Goal: Task Accomplishment & Management: Manage account settings

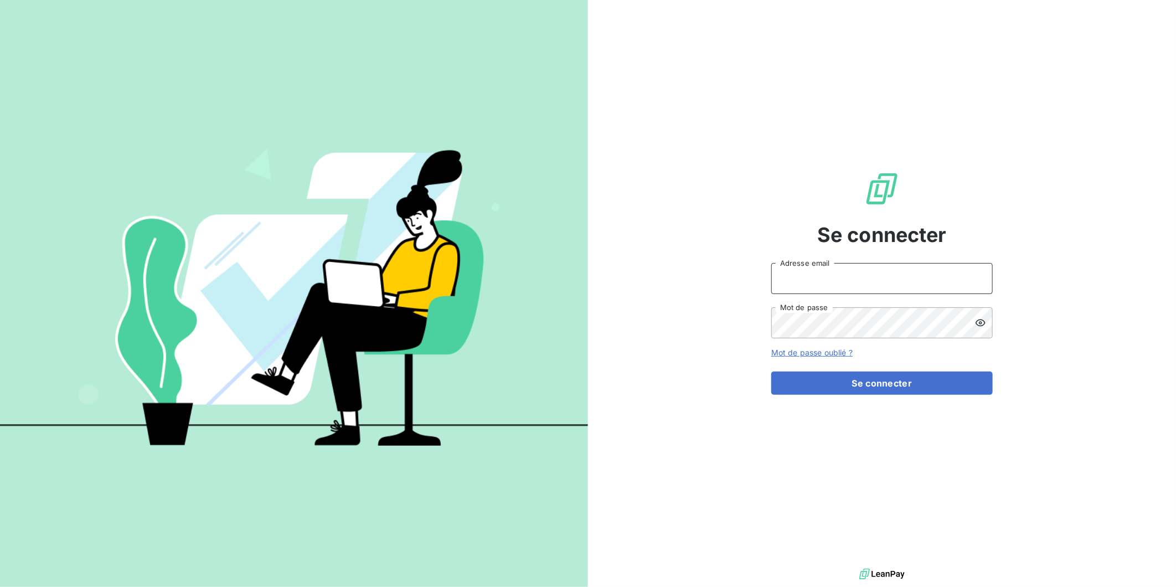
type input "[EMAIL_ADDRESS][DOMAIN_NAME]"
click at [856, 382] on button "Se connecter" at bounding box center [883, 383] width 222 height 23
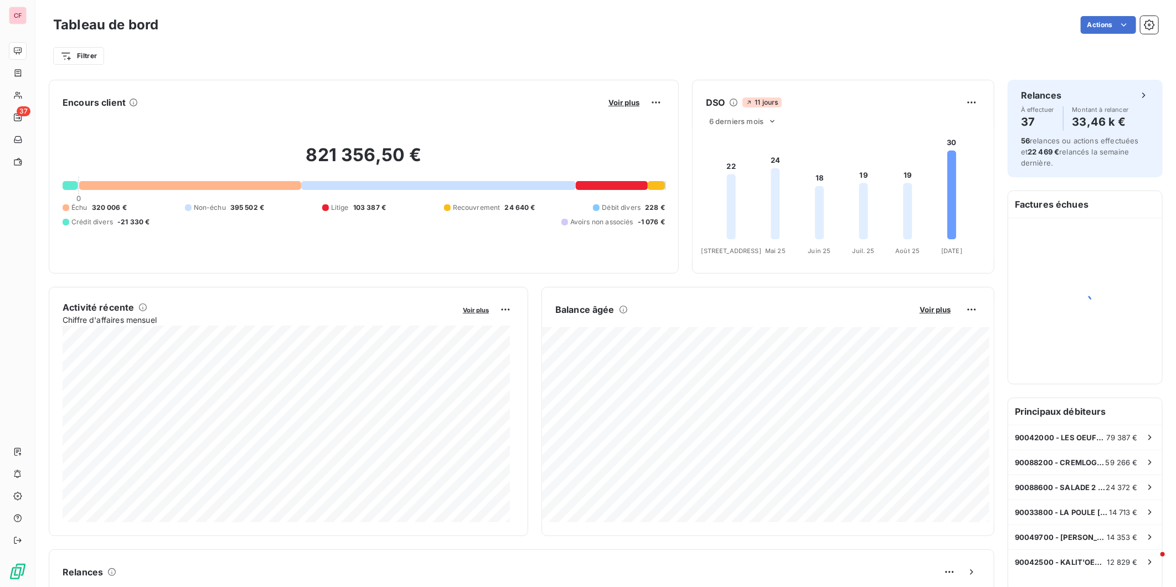
click at [927, 306] on span "Voir plus" at bounding box center [935, 309] width 31 height 9
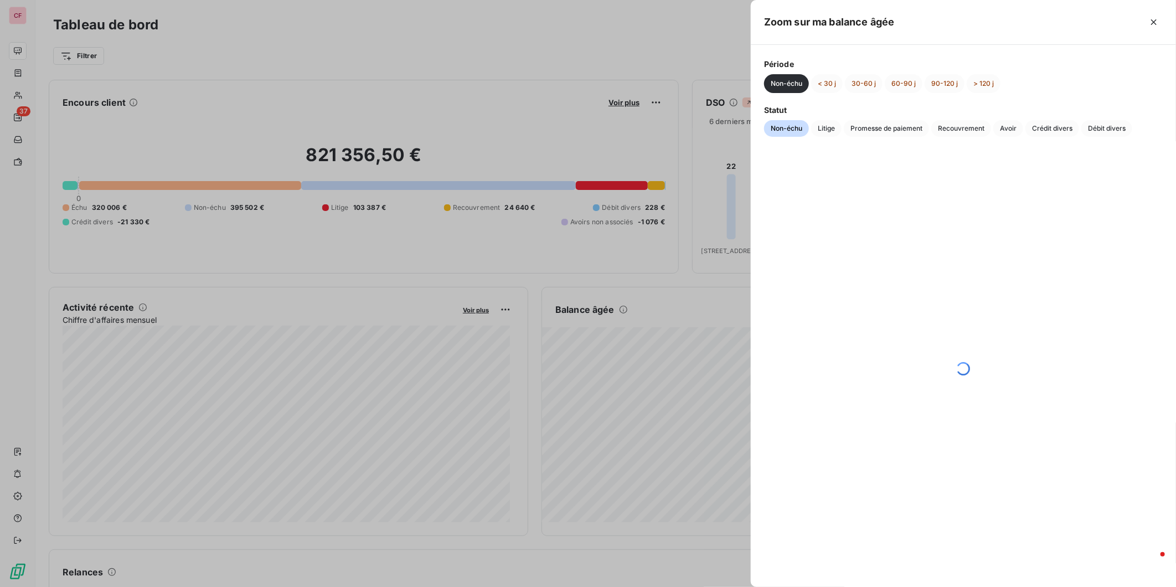
click at [1065, 126] on span "Crédit divers" at bounding box center [1053, 128] width 54 height 17
click at [829, 79] on button "< 30 j" at bounding box center [827, 83] width 32 height 19
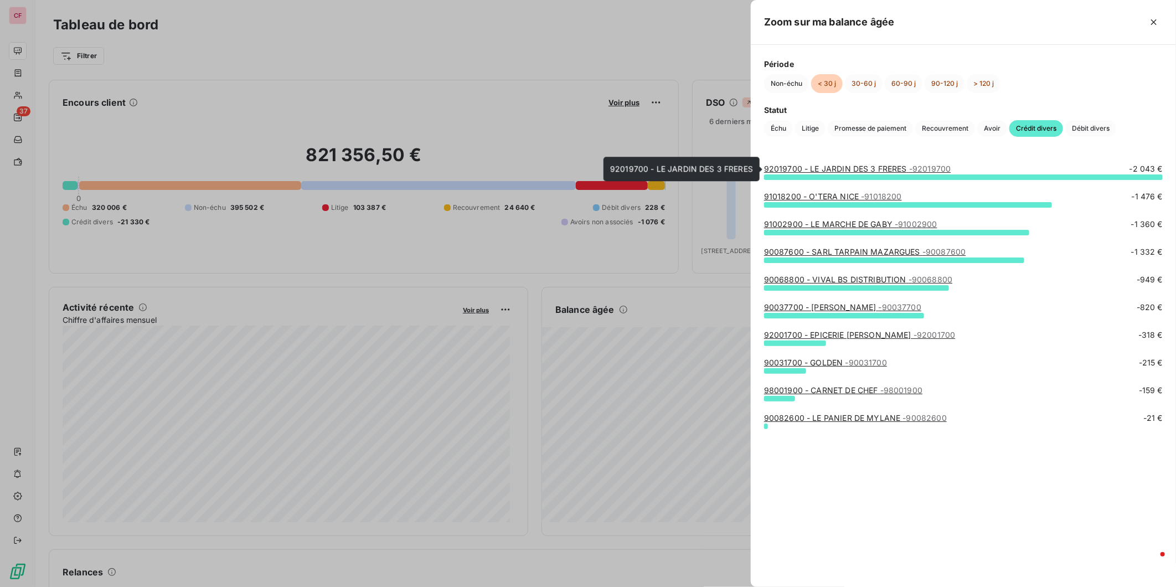
click at [856, 168] on link "92019700 - LE JARDIN DES 3 FRERES - 92019700" at bounding box center [857, 168] width 187 height 9
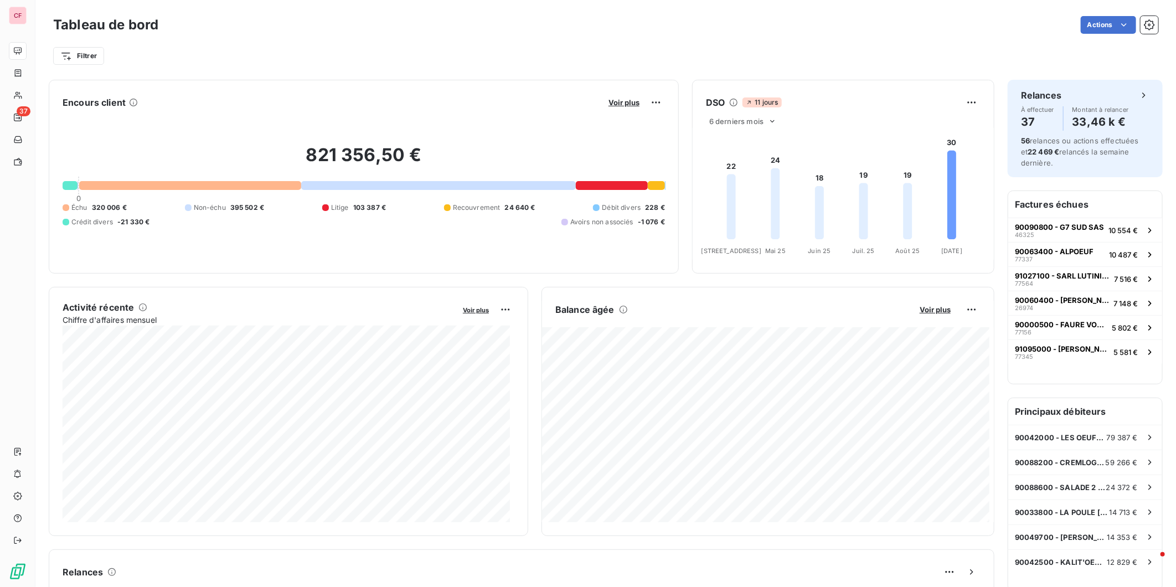
click at [932, 311] on span "Voir plus" at bounding box center [935, 309] width 31 height 9
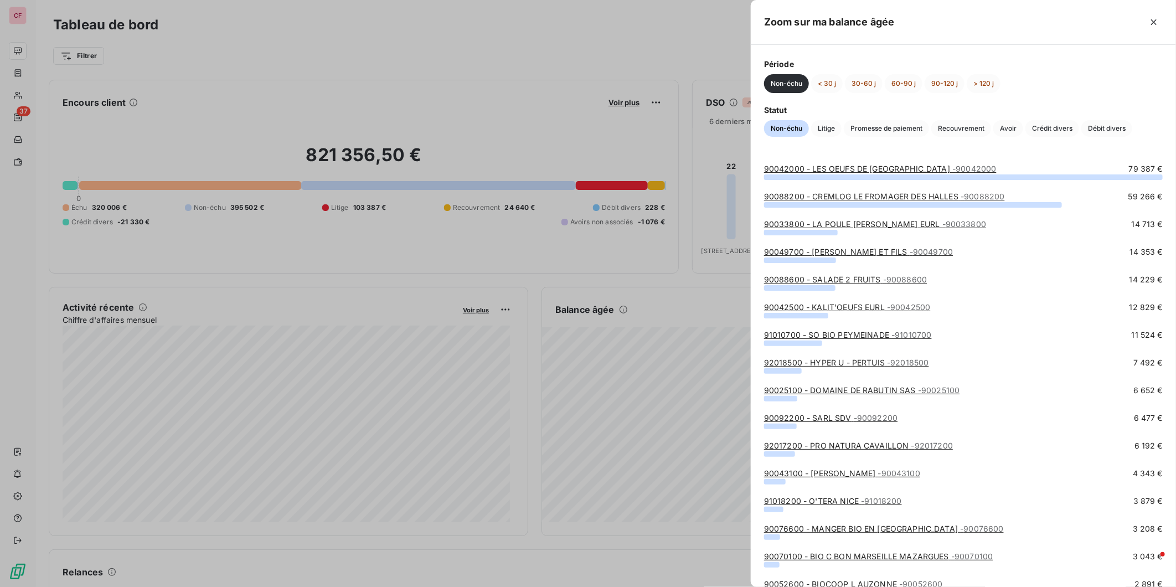
click at [1052, 132] on span "Crédit divers" at bounding box center [1053, 128] width 54 height 17
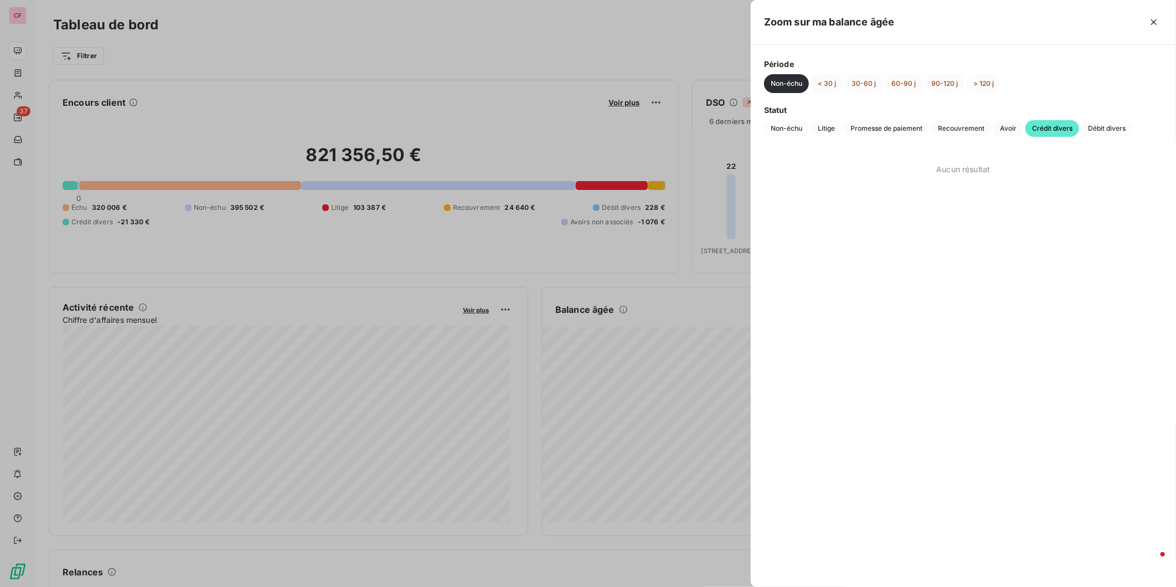
click at [835, 78] on button "< 30 j" at bounding box center [827, 83] width 32 height 19
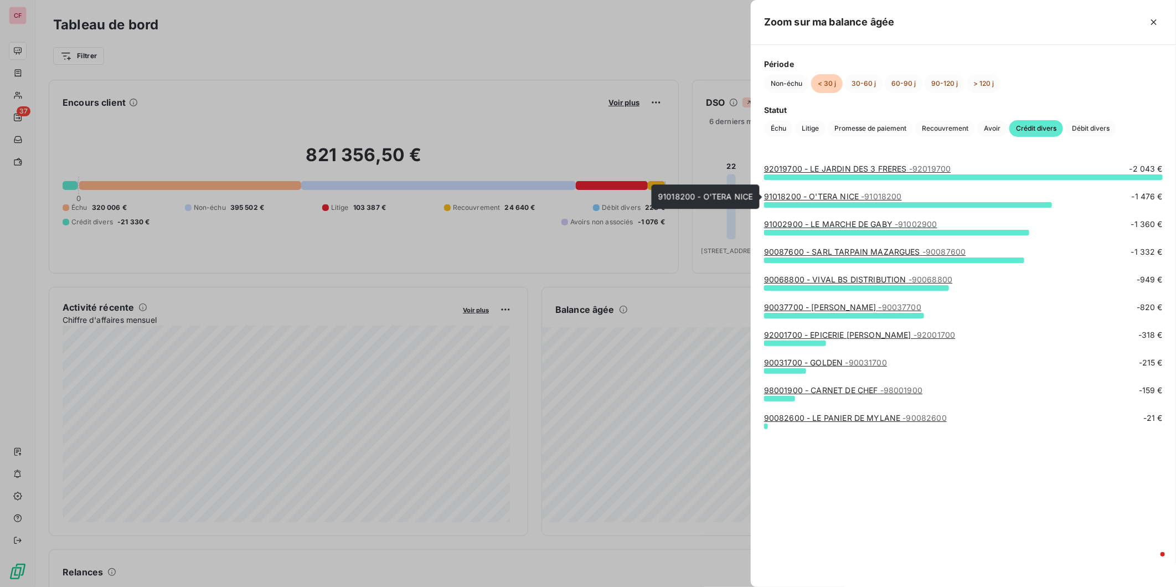
click at [863, 194] on span "- 91018200" at bounding box center [881, 196] width 40 height 9
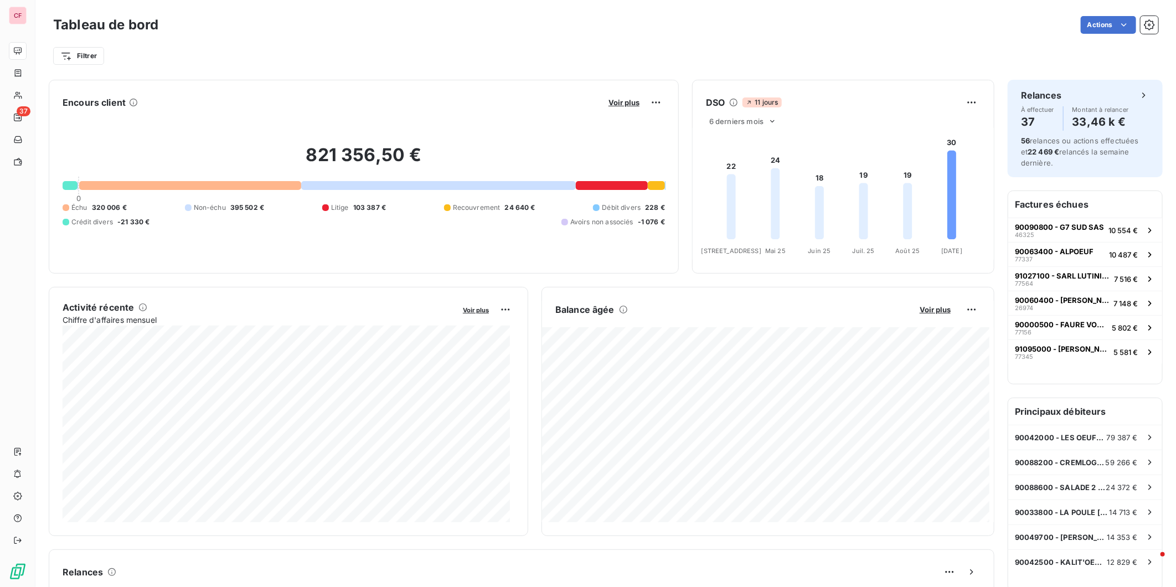
click at [921, 314] on button "Voir plus" at bounding box center [936, 310] width 38 height 10
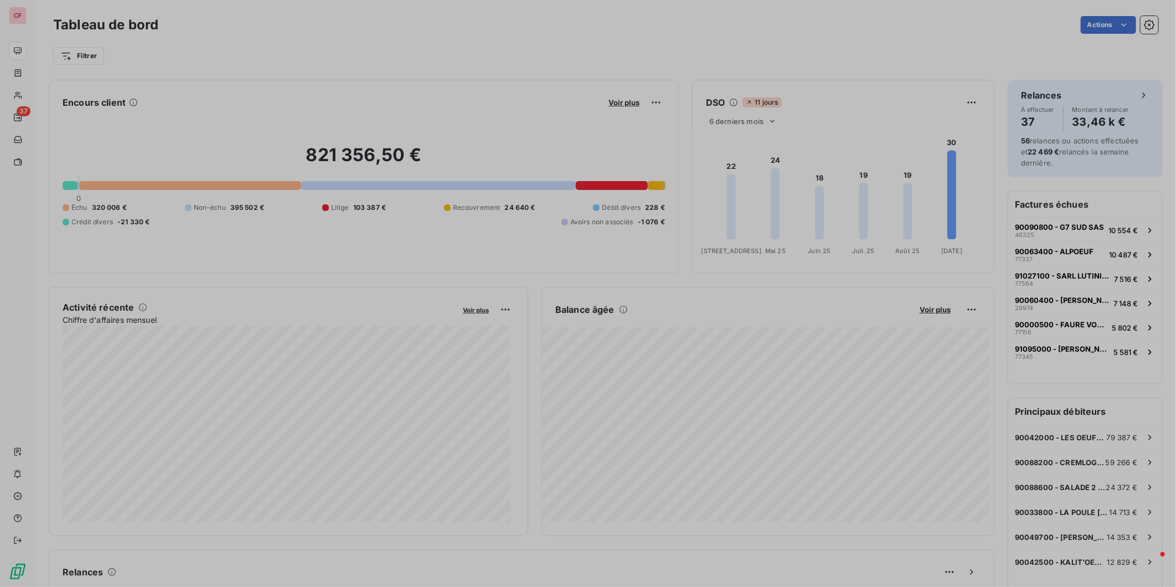
click at [923, 587] on div "Zoom sur ma balance [PERSON_NAME] Période Non-échu < 30 j 30-60 j 60-90 j 90-12…" at bounding box center [588, 587] width 1176 height 0
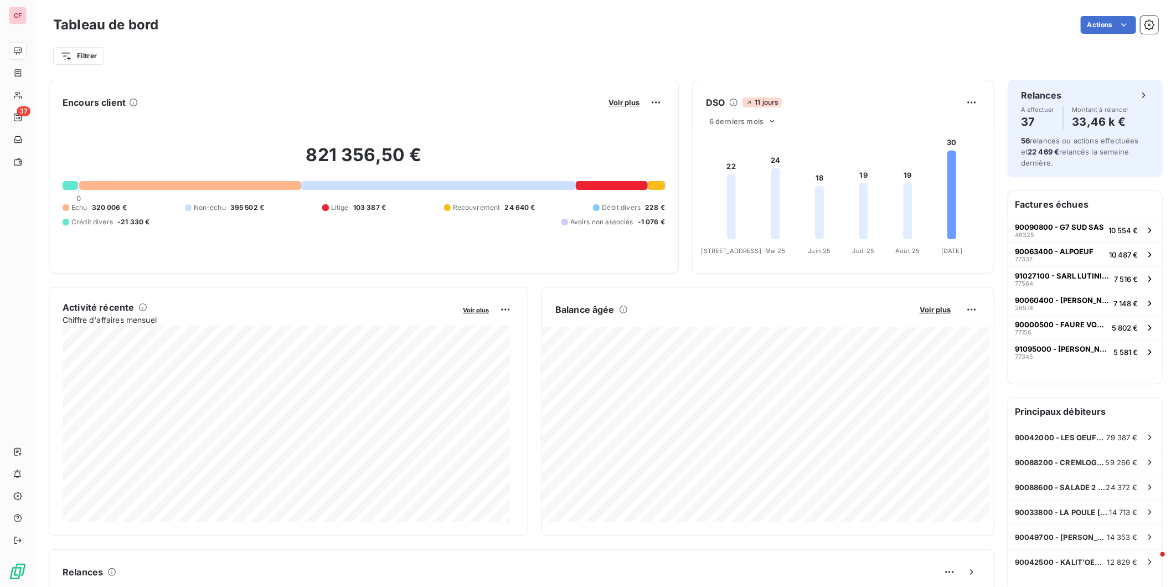
click at [928, 311] on span "Voir plus" at bounding box center [935, 309] width 31 height 9
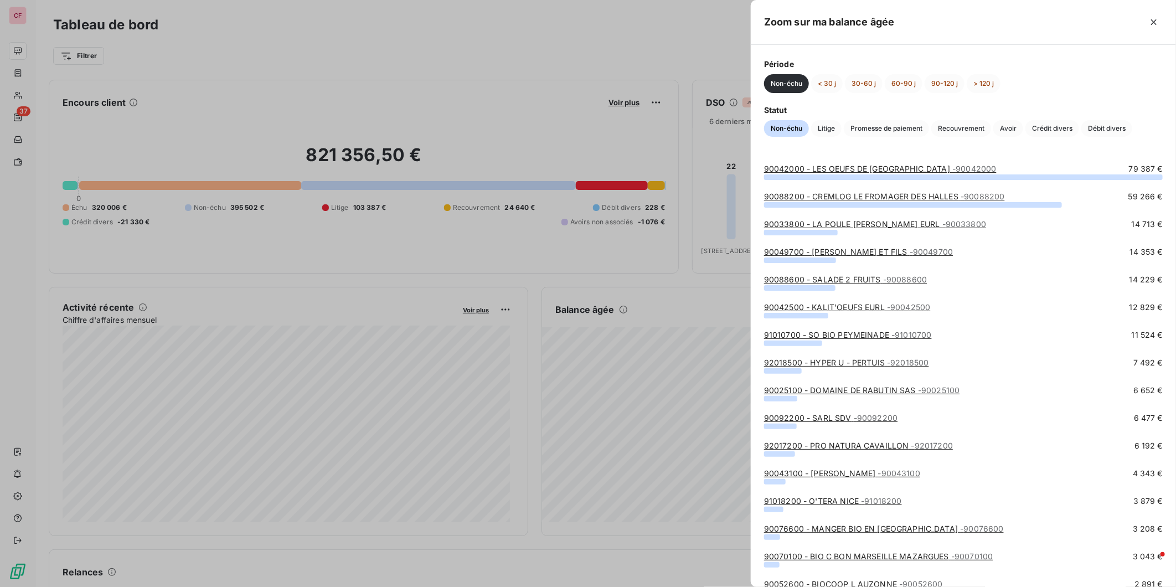
click at [1050, 124] on span "Crédit divers" at bounding box center [1053, 128] width 54 height 17
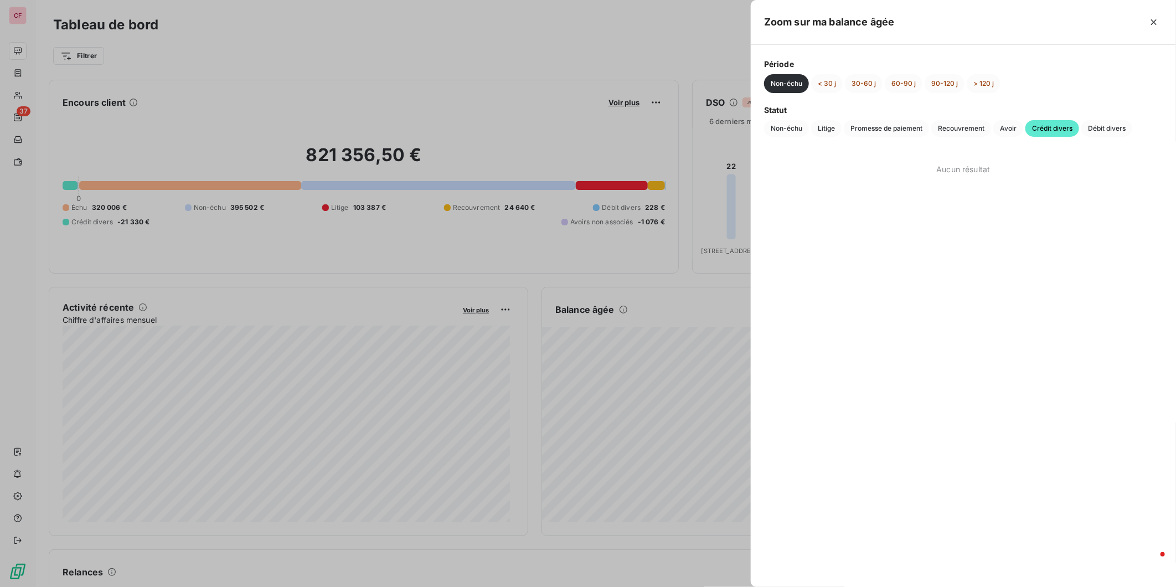
click at [829, 83] on button "< 30 j" at bounding box center [827, 83] width 32 height 19
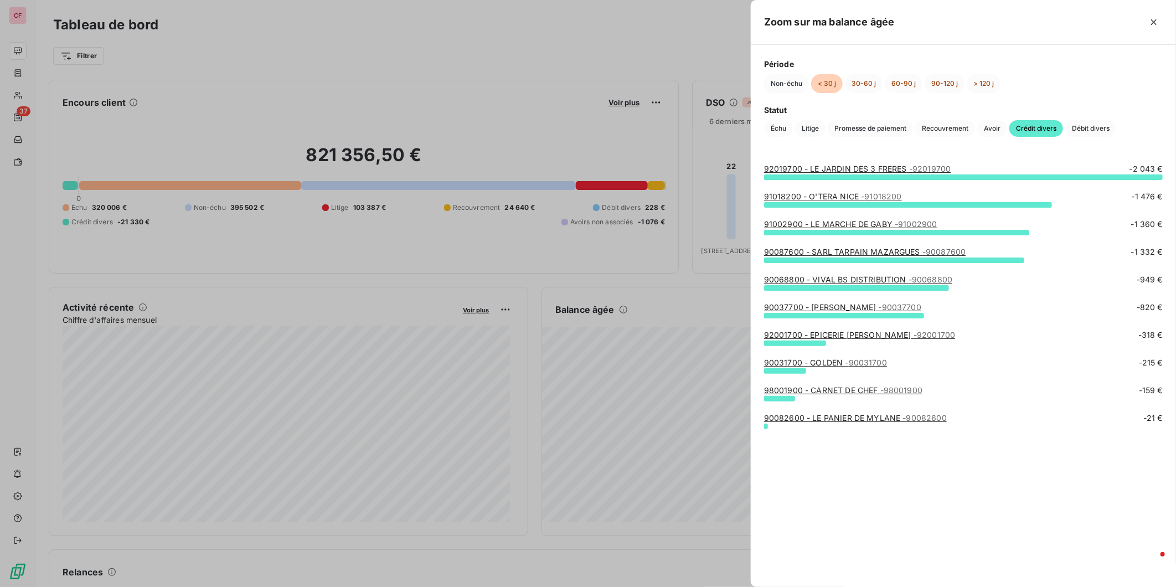
click at [883, 251] on link "90087600 - SARL TARPAIN MAZARGUES - 90087600" at bounding box center [865, 251] width 202 height 9
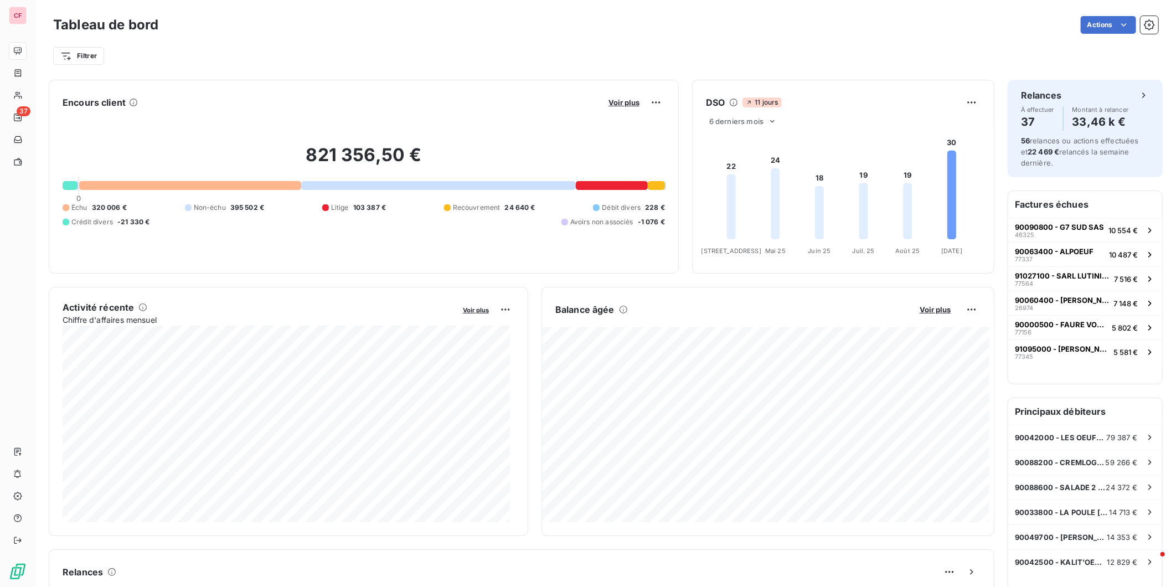
click at [924, 307] on span "Voir plus" at bounding box center [935, 309] width 31 height 9
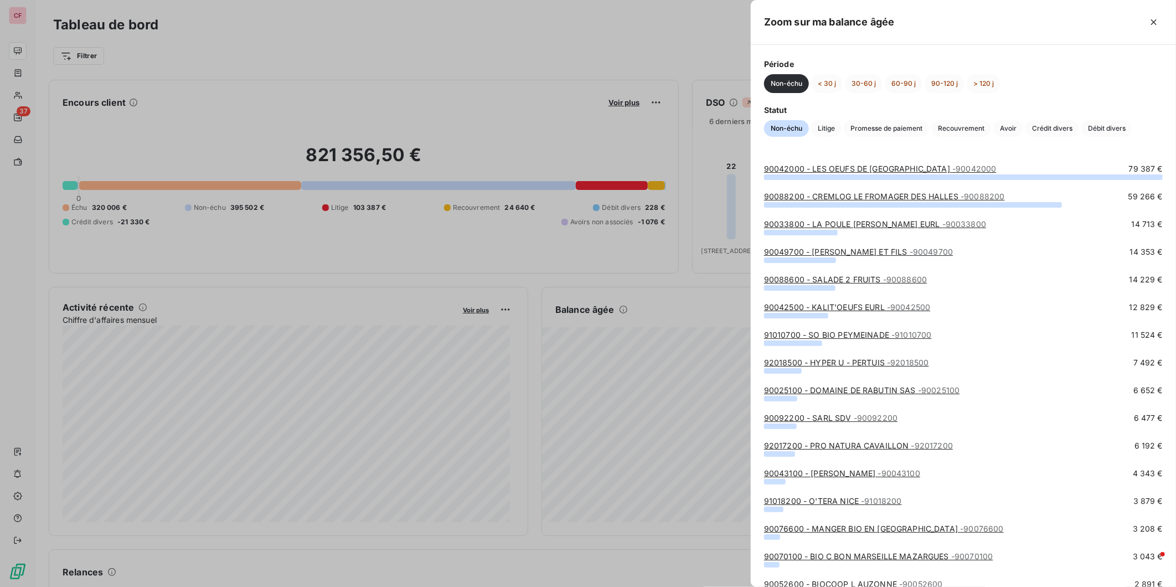
click at [1056, 127] on span "Crédit divers" at bounding box center [1053, 128] width 54 height 17
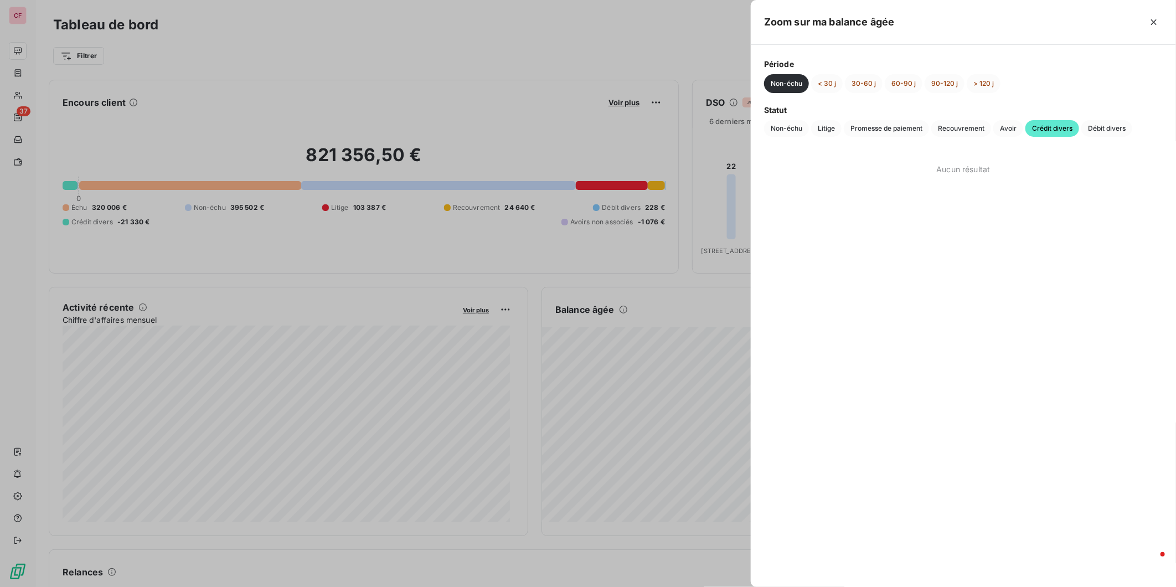
click at [829, 86] on button "< 30 j" at bounding box center [827, 83] width 32 height 19
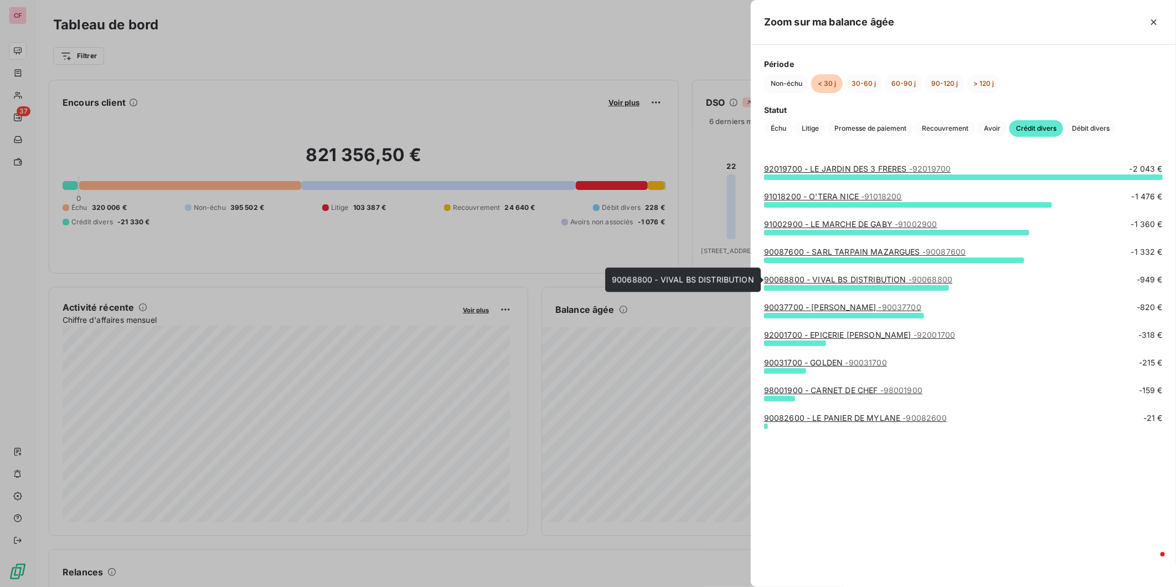
click at [839, 280] on link "90068800 - VIVAL BS DISTRIBUTION - 90068800" at bounding box center [858, 279] width 188 height 9
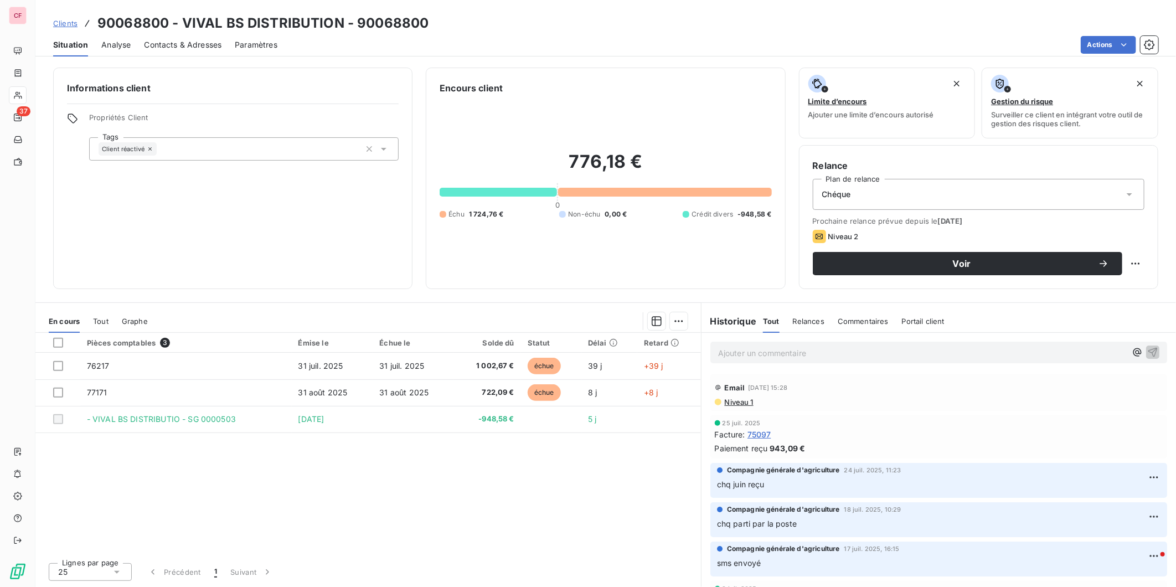
click at [737, 350] on p "Ajouter un commentaire ﻿" at bounding box center [922, 353] width 408 height 14
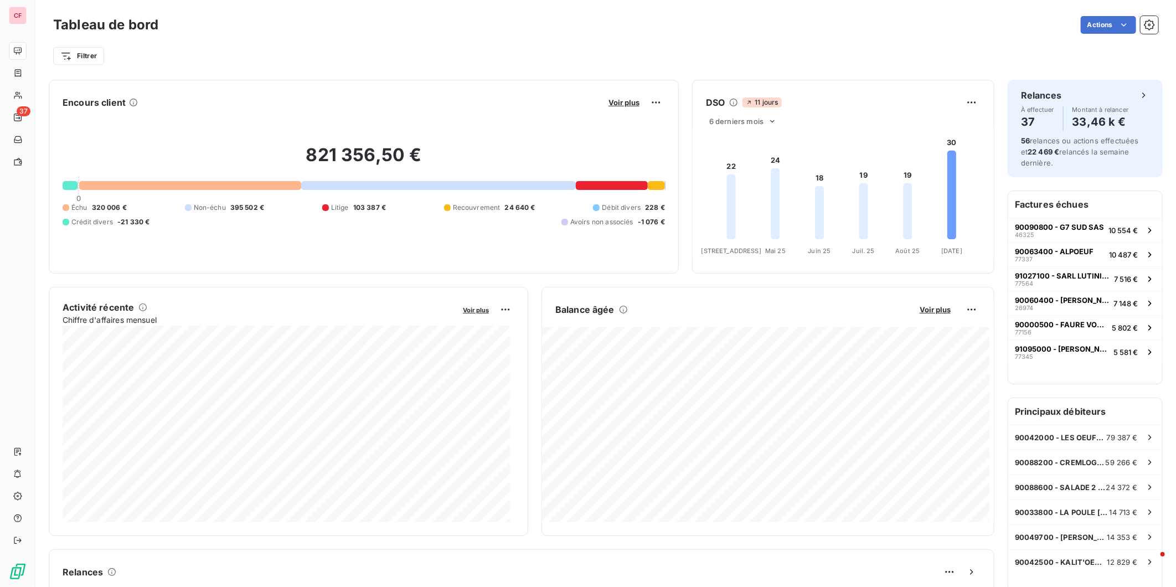
click at [921, 318] on div "Balance âgée Voir plus" at bounding box center [768, 412] width 452 height 222
click at [920, 307] on span "Voir plus" at bounding box center [935, 309] width 31 height 9
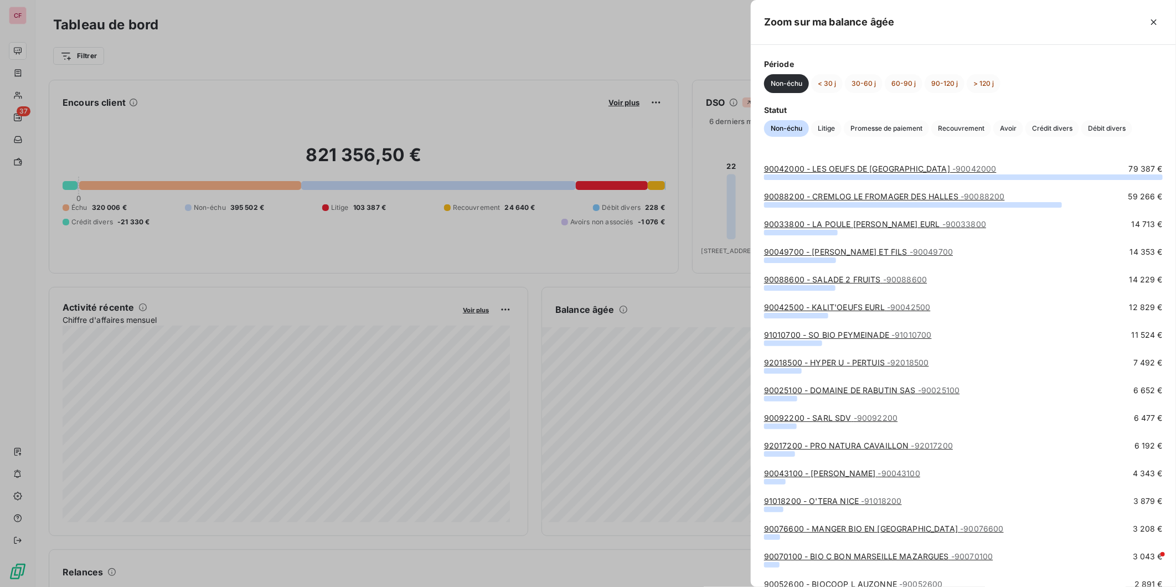
click at [824, 76] on button "< 30 j" at bounding box center [827, 83] width 32 height 19
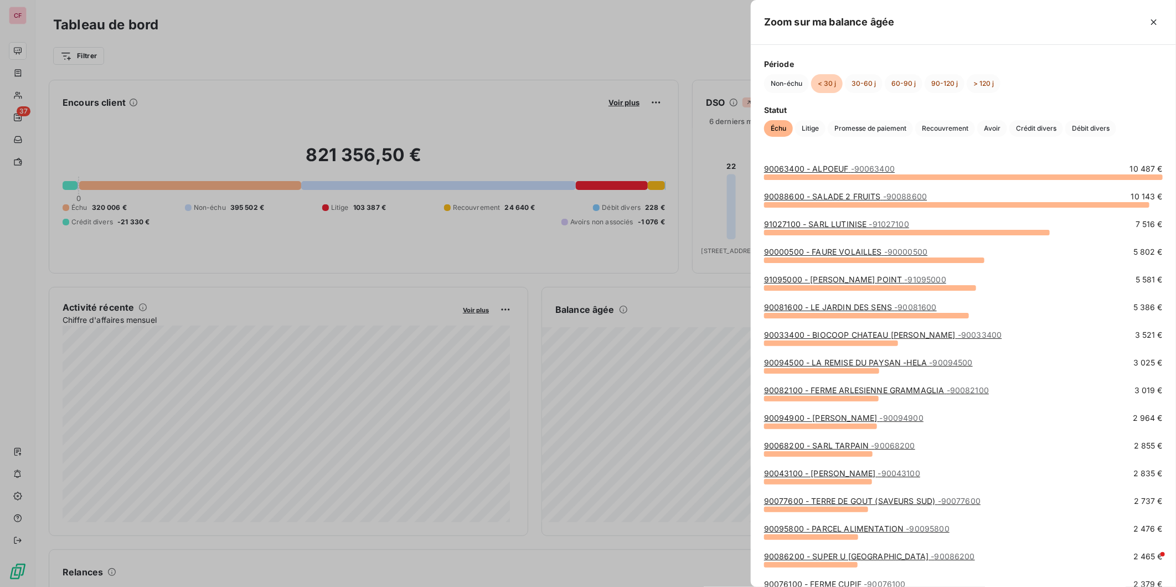
click at [1037, 130] on span "Crédit divers" at bounding box center [1037, 128] width 54 height 17
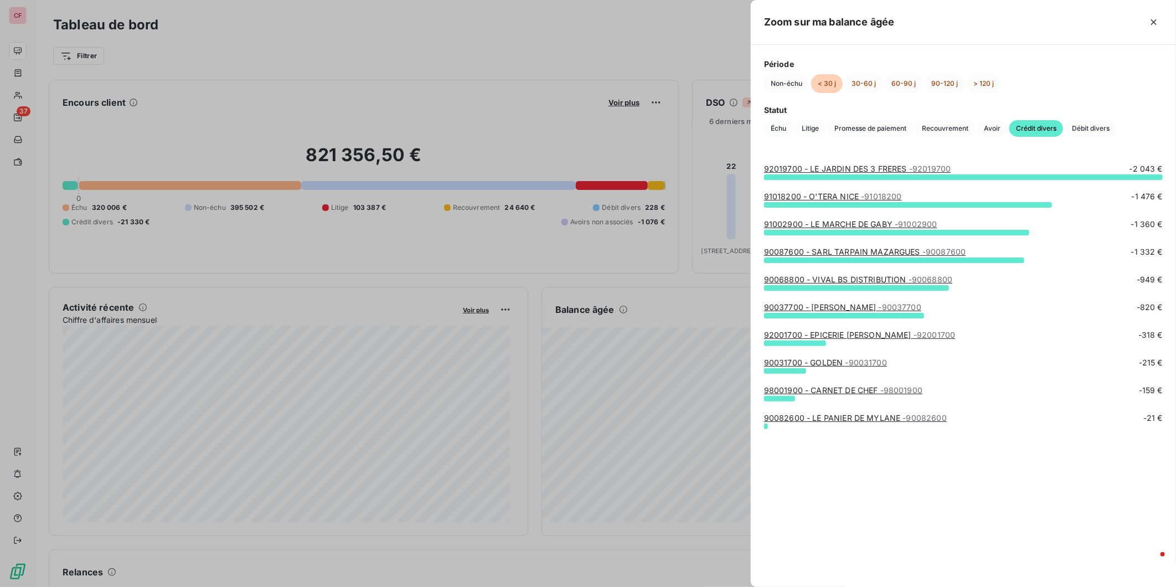
click at [866, 338] on link "92001700 - EPICERIE [PERSON_NAME] - 92001700" at bounding box center [859, 334] width 191 height 9
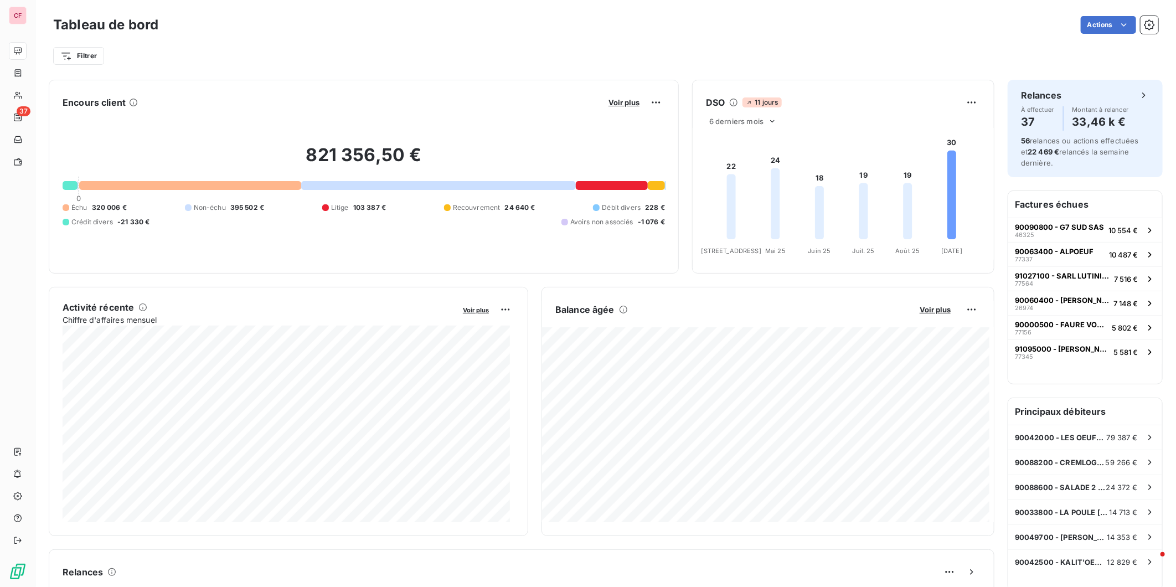
click at [937, 310] on span "Voir plus" at bounding box center [935, 309] width 31 height 9
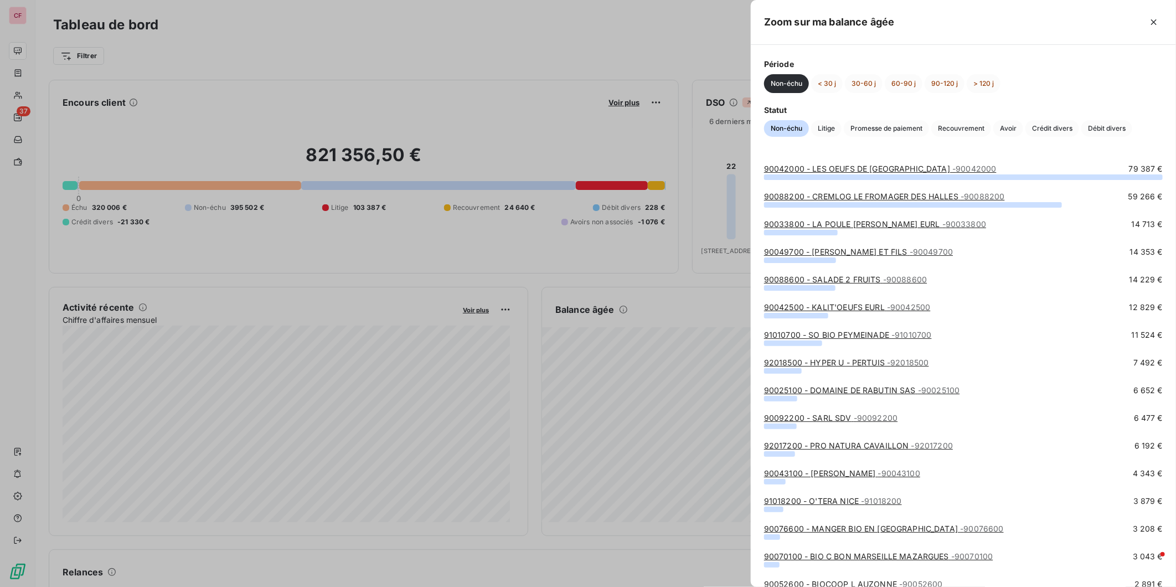
click at [1047, 125] on span "Crédit divers" at bounding box center [1053, 128] width 54 height 17
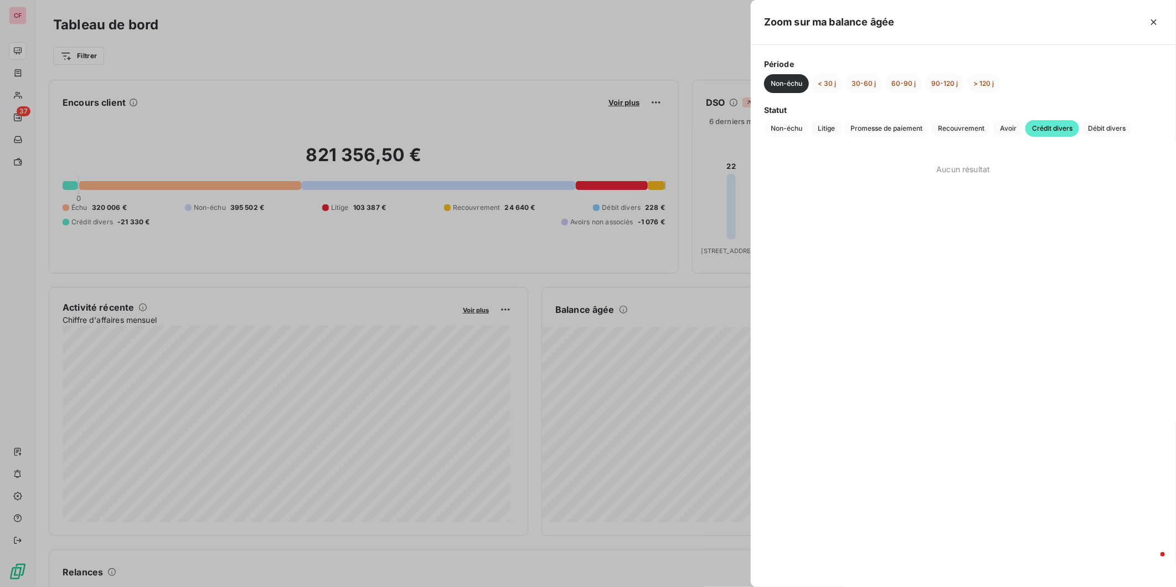
click at [835, 85] on button "< 30 j" at bounding box center [827, 83] width 32 height 19
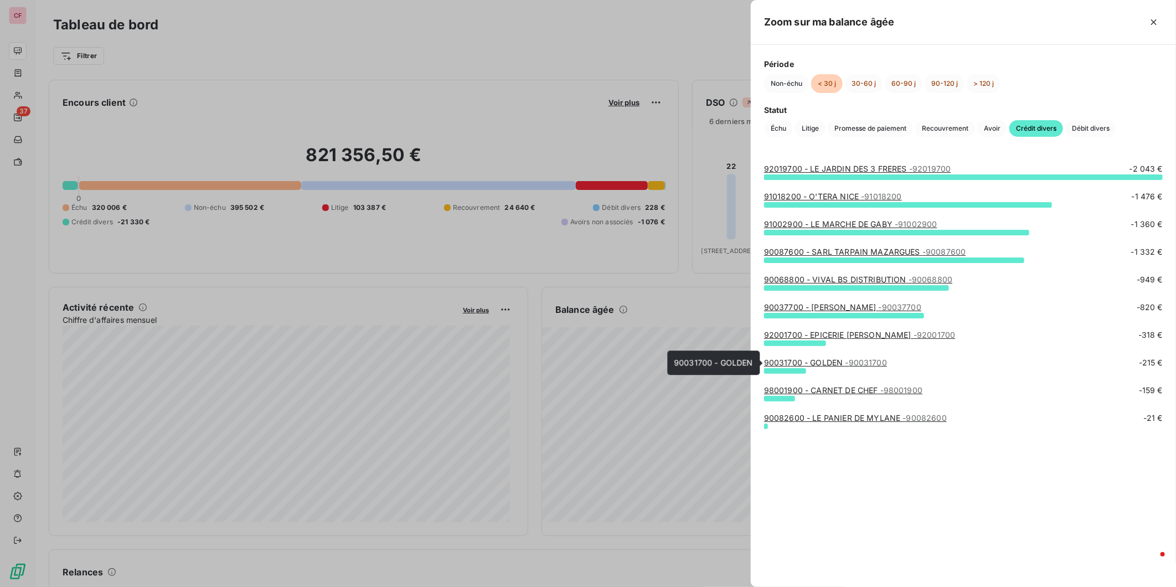
click at [862, 366] on span "- 90031700" at bounding box center [867, 362] width 42 height 9
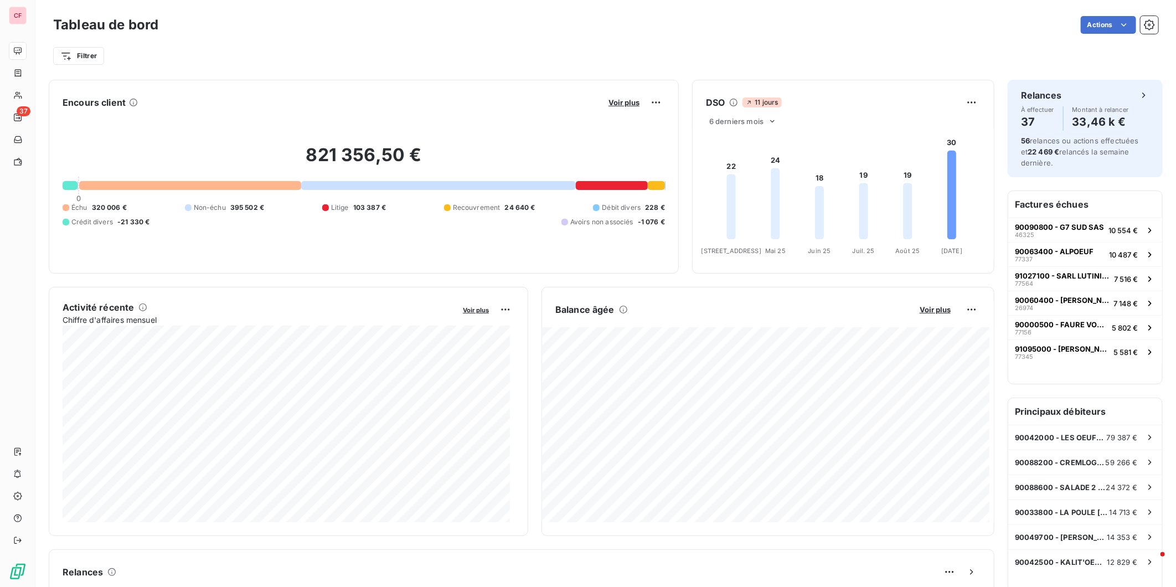
click at [926, 313] on span "Voir plus" at bounding box center [935, 309] width 31 height 9
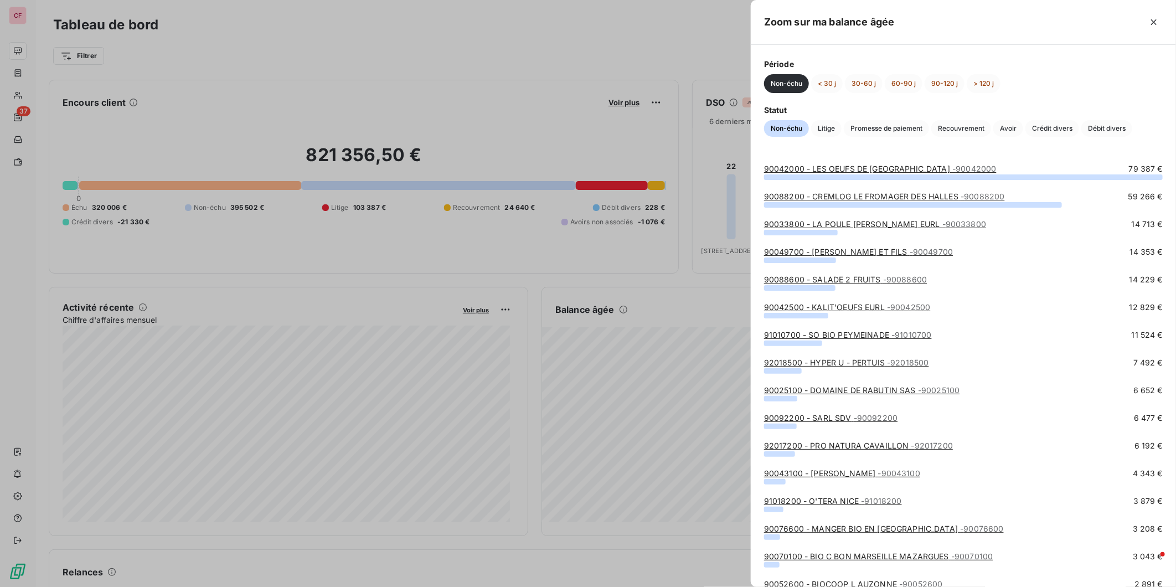
click at [1058, 126] on span "Crédit divers" at bounding box center [1053, 128] width 54 height 17
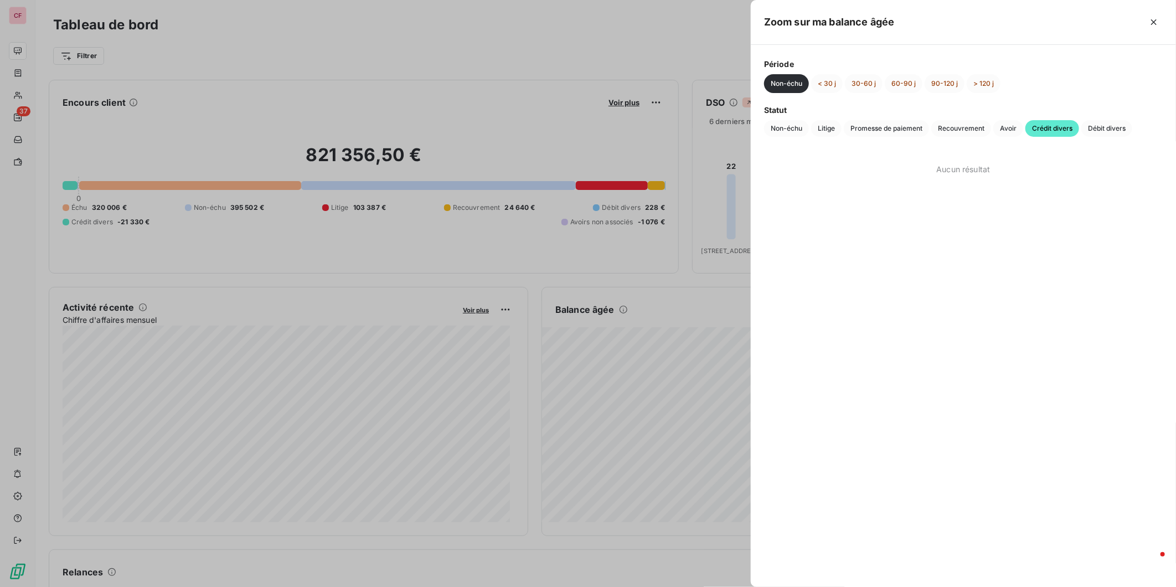
click at [837, 80] on button "< 30 j" at bounding box center [827, 83] width 32 height 19
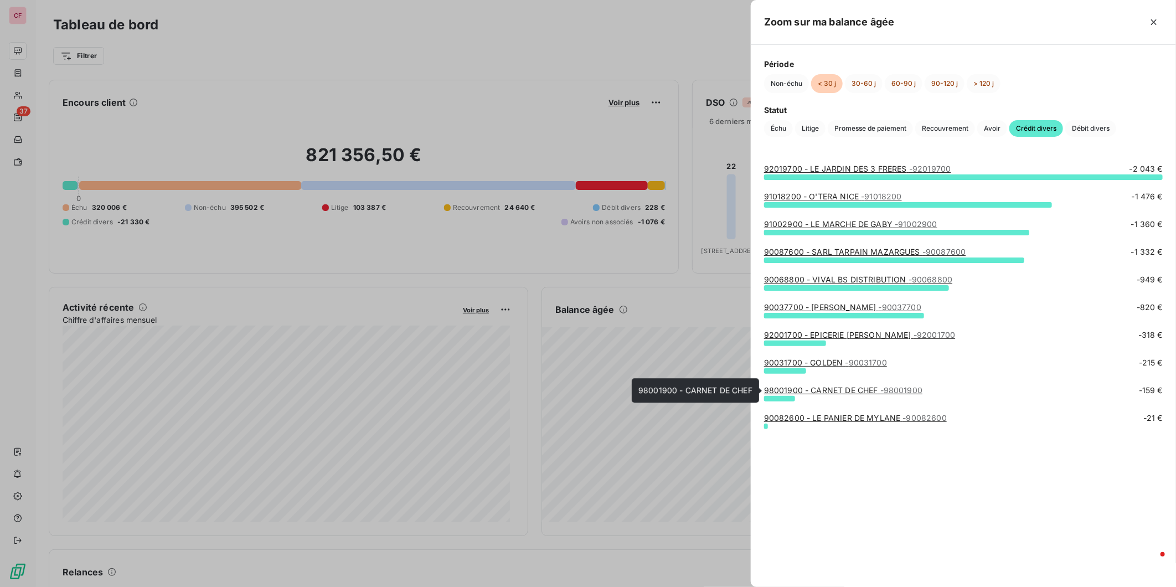
click at [901, 386] on span "- 98001900" at bounding box center [902, 390] width 42 height 9
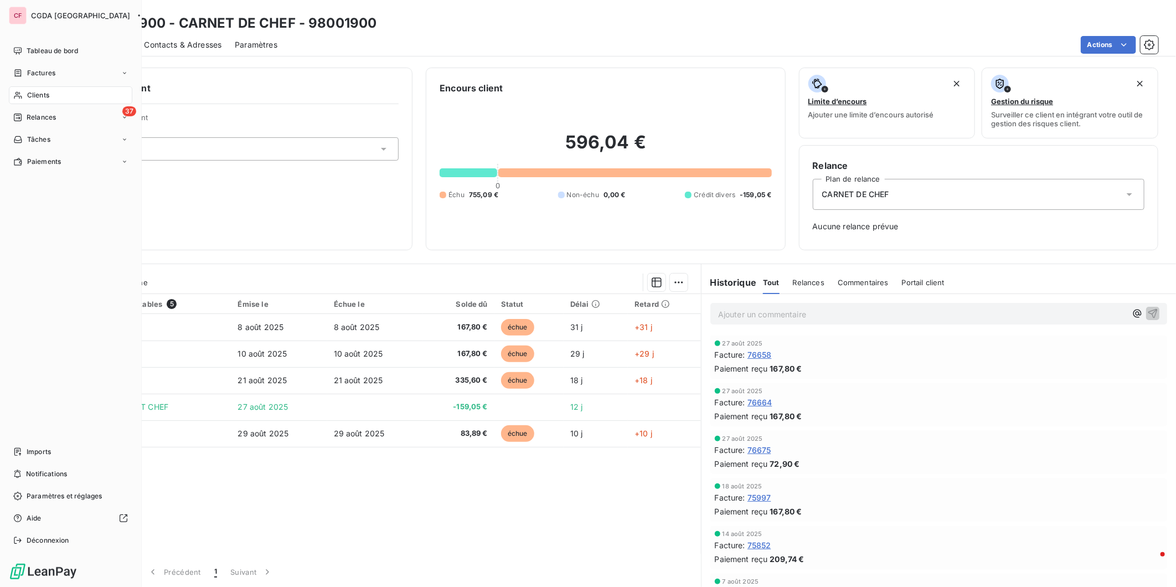
click at [58, 40] on div "CF CGDA France Tableau de bord Factures Clients 37 Relances Tâches Paiements Im…" at bounding box center [71, 293] width 142 height 587
click at [55, 46] on span "Tableau de bord" at bounding box center [53, 51] width 52 height 10
